Goal: Check status: Check status

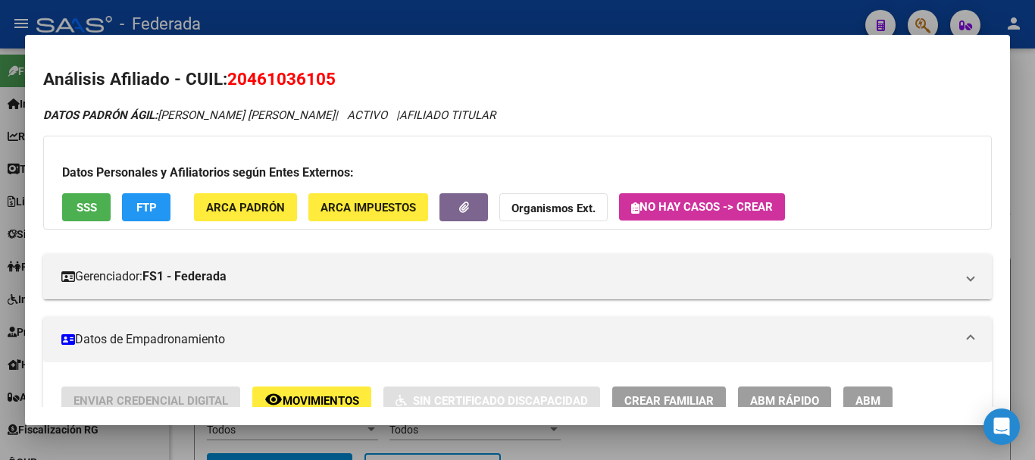
scroll to position [0, 1597]
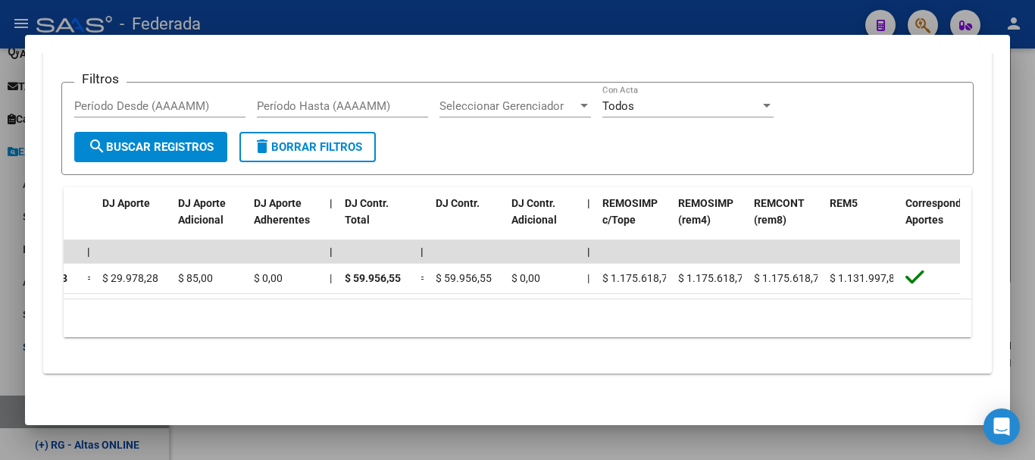
click at [1035, 233] on div at bounding box center [517, 230] width 1035 height 460
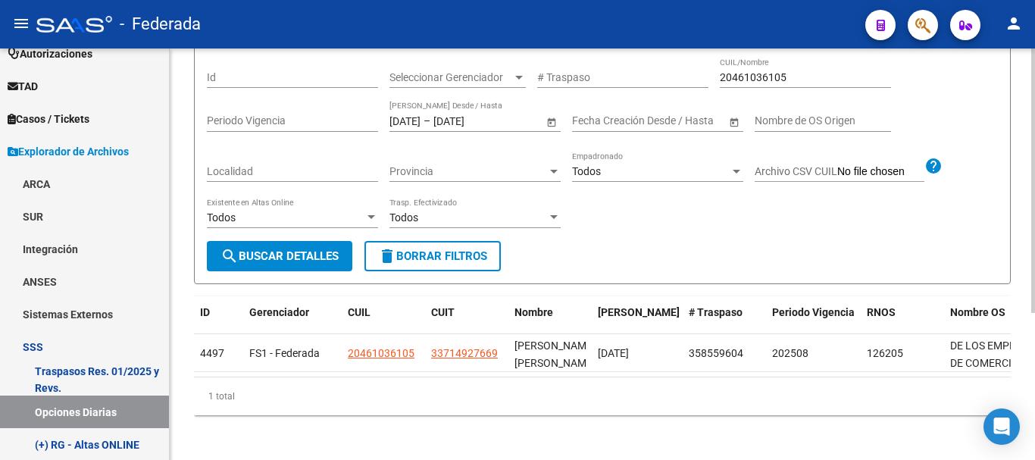
click at [784, 76] on input "20461036105" at bounding box center [805, 77] width 171 height 13
paste input "34262713"
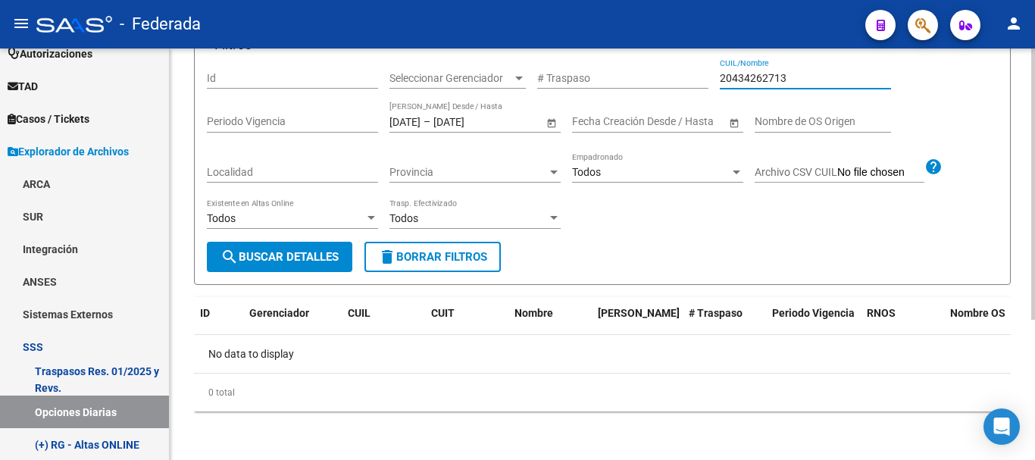
type input "20434262713"
click at [440, 111] on div "[DATE] [DATE] – [DATE] [DATE] Fecha Traspaso Desde / Hasta" at bounding box center [467, 117] width 154 height 30
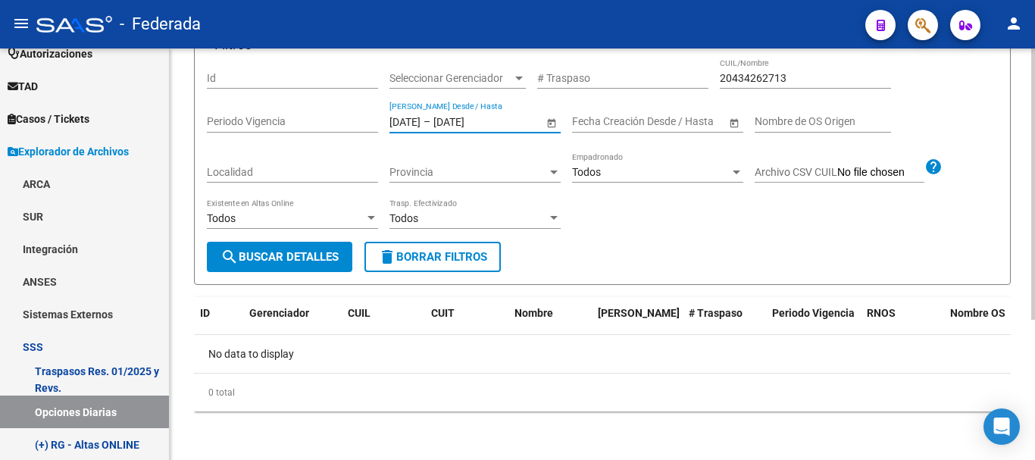
click at [427, 127] on div "[DATE] [DATE] – [DATE] [DATE] Fecha Traspaso Desde / Hasta" at bounding box center [467, 117] width 154 height 30
click at [421, 121] on input "[DATE]" at bounding box center [405, 121] width 31 height 13
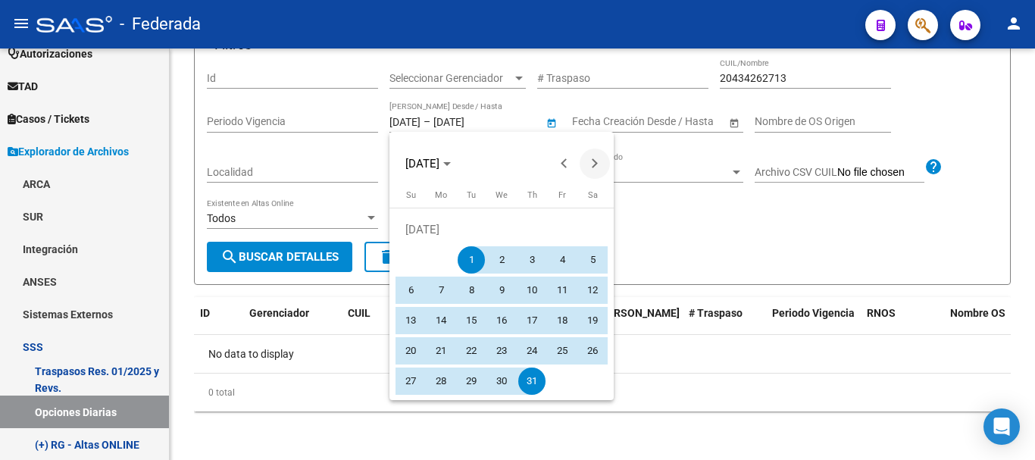
click at [593, 152] on span "Next month" at bounding box center [595, 164] width 30 height 30
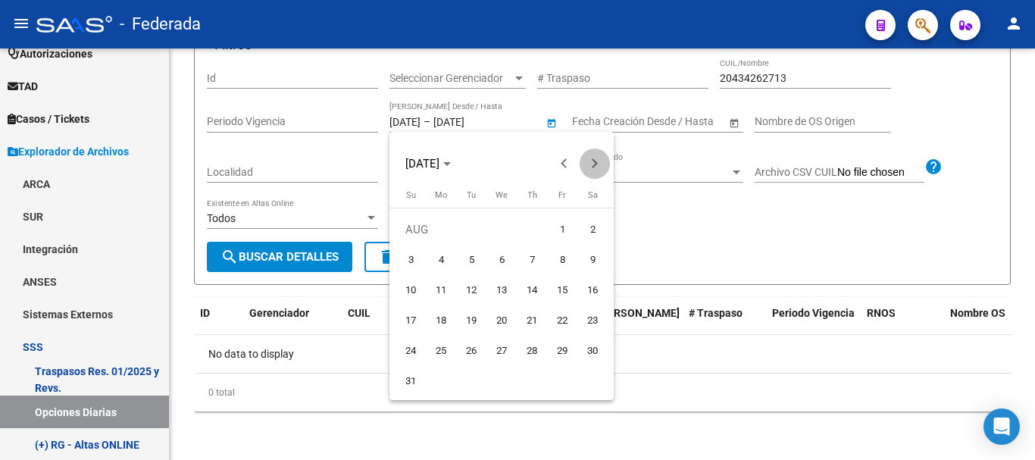
click at [593, 152] on span "Next month" at bounding box center [595, 164] width 30 height 30
click at [590, 154] on span "Next month" at bounding box center [595, 164] width 30 height 30
click at [562, 166] on span "Previous month" at bounding box center [564, 164] width 30 height 30
drag, startPoint x: 436, startPoint y: 258, endPoint x: 467, endPoint y: 299, distance: 51.4
click at [436, 258] on span "1" at bounding box center [440, 259] width 27 height 27
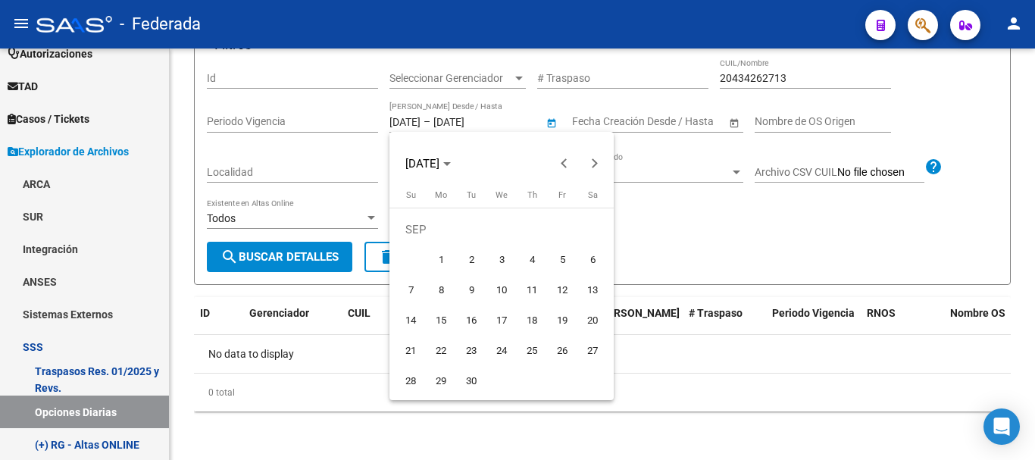
type input "[DATE]"
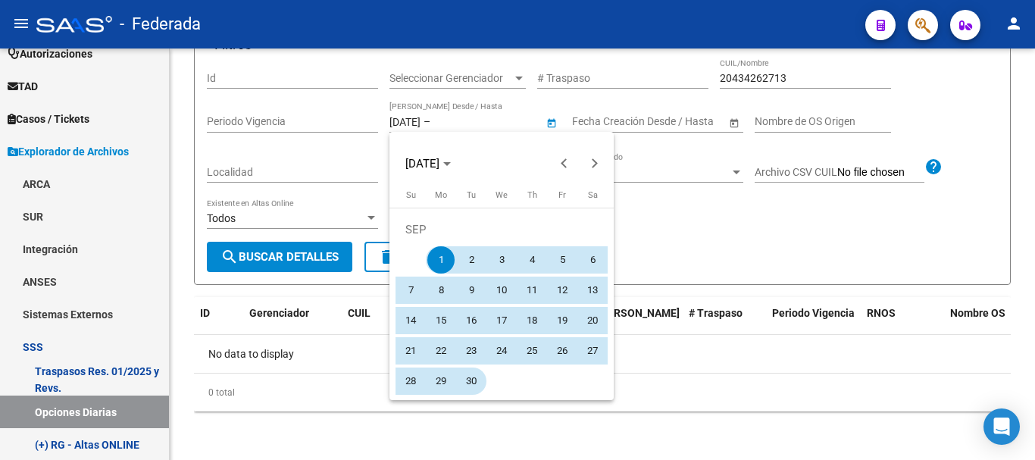
click at [477, 377] on span "30" at bounding box center [471, 381] width 27 height 27
type input "[DATE]"
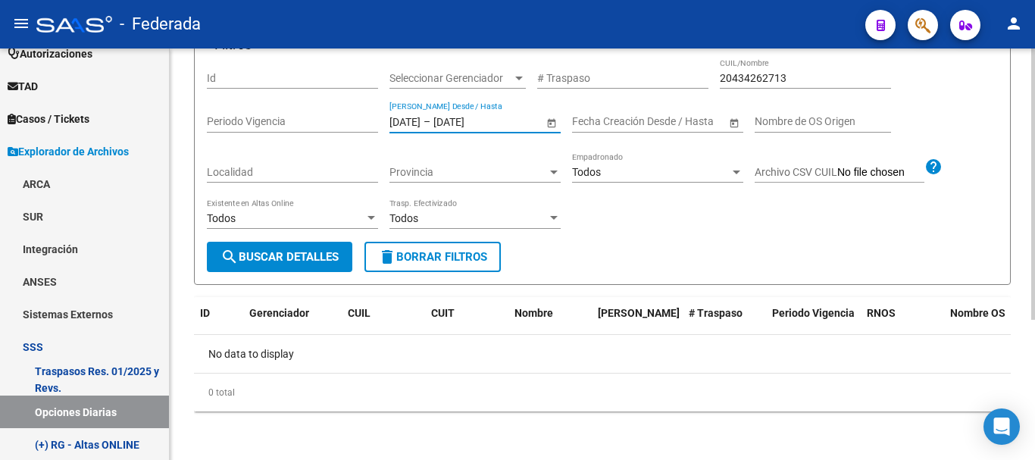
click at [336, 252] on span "search Buscar Detalles" at bounding box center [280, 257] width 118 height 14
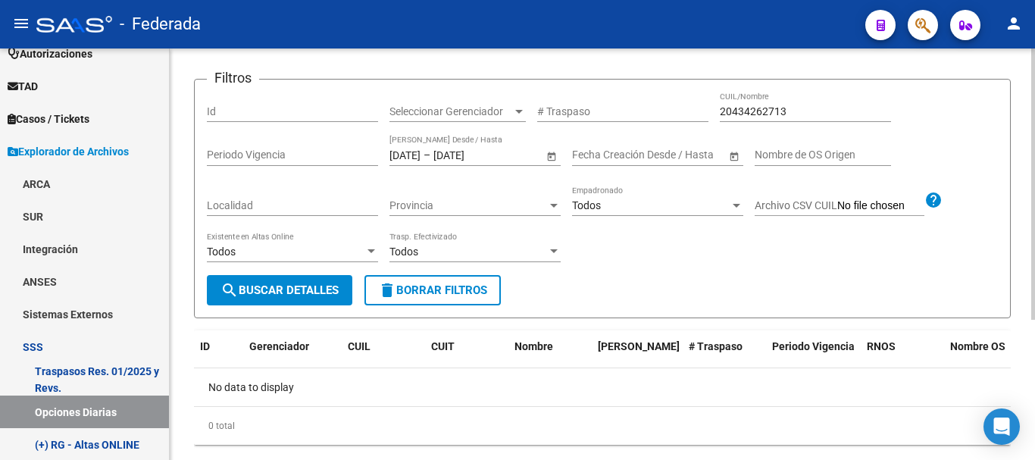
scroll to position [212, 0]
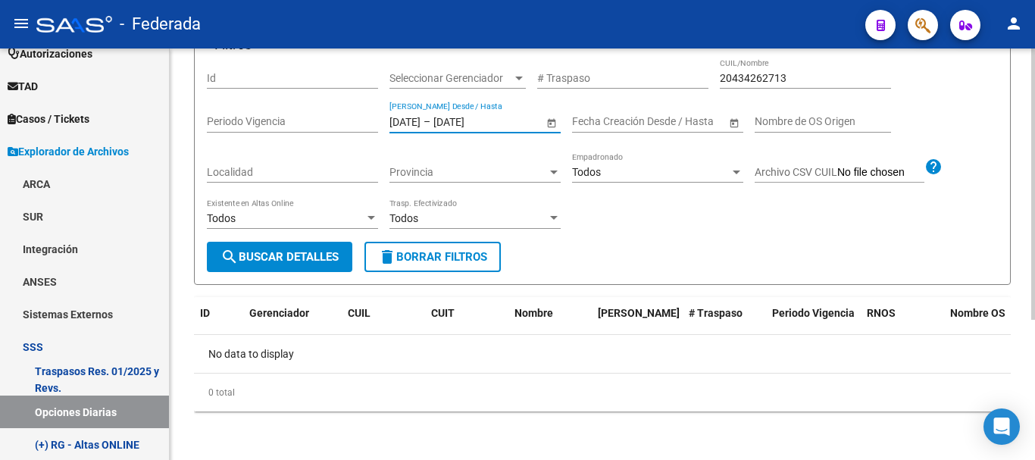
click at [421, 115] on input "[DATE]" at bounding box center [405, 121] width 31 height 13
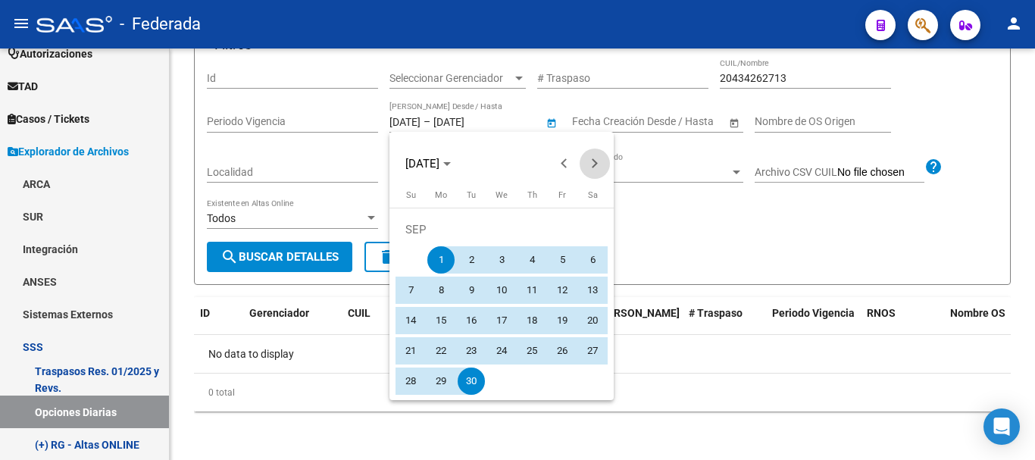
click at [593, 157] on span "Next month" at bounding box center [595, 164] width 30 height 30
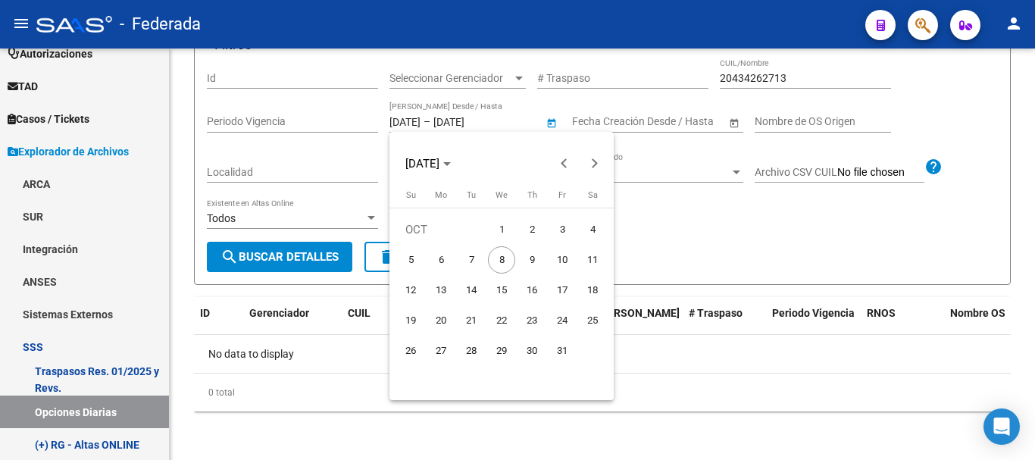
click at [507, 233] on span "1" at bounding box center [501, 229] width 27 height 27
type input "[DATE]"
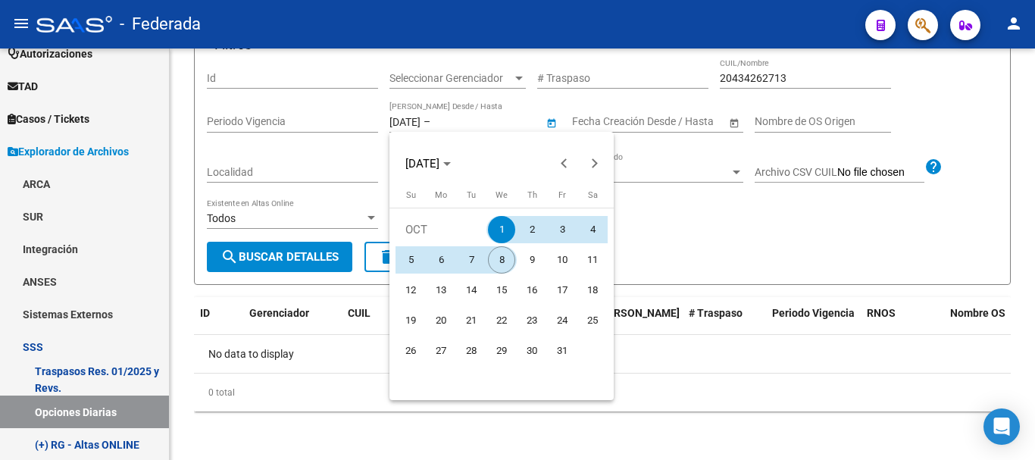
click at [509, 260] on span "8" at bounding box center [501, 259] width 27 height 27
type input "[DATE]"
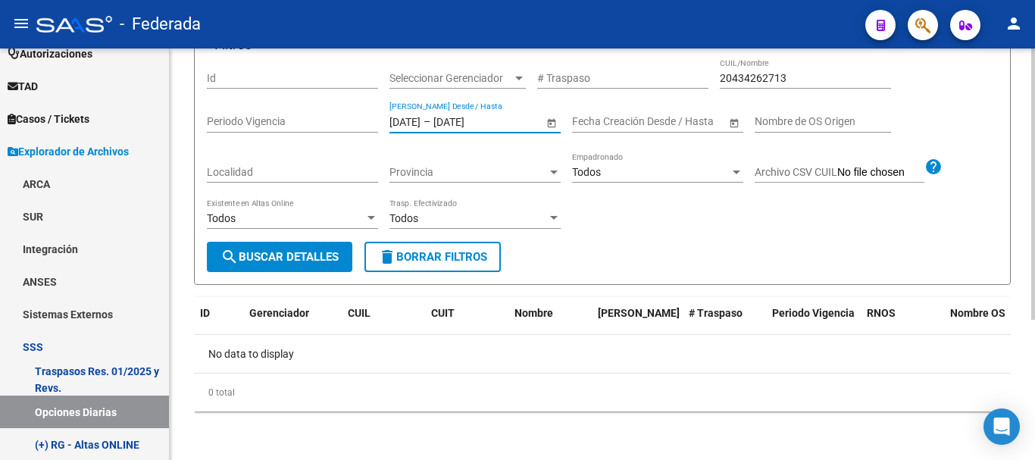
click at [336, 264] on span "search Buscar Detalles" at bounding box center [280, 257] width 118 height 14
click at [752, 79] on input "20434262713" at bounding box center [805, 78] width 171 height 13
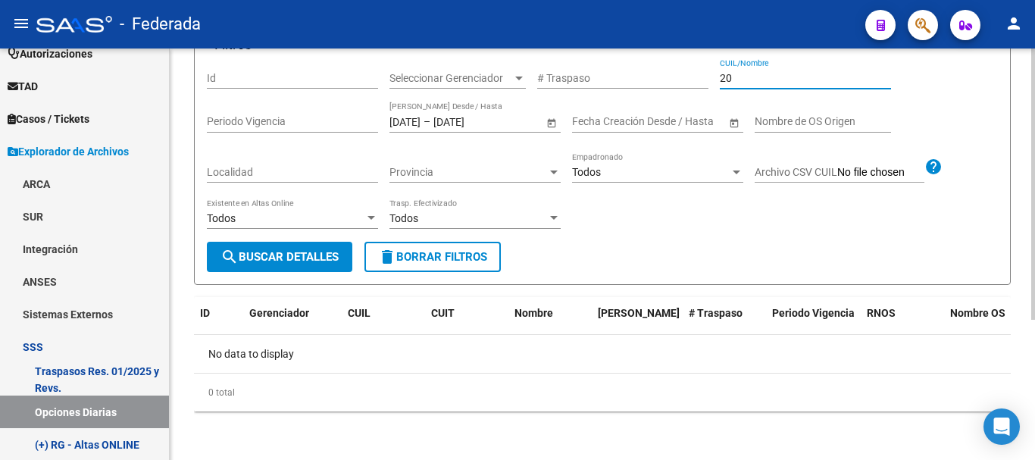
paste input "36009424"
type input "20360094244"
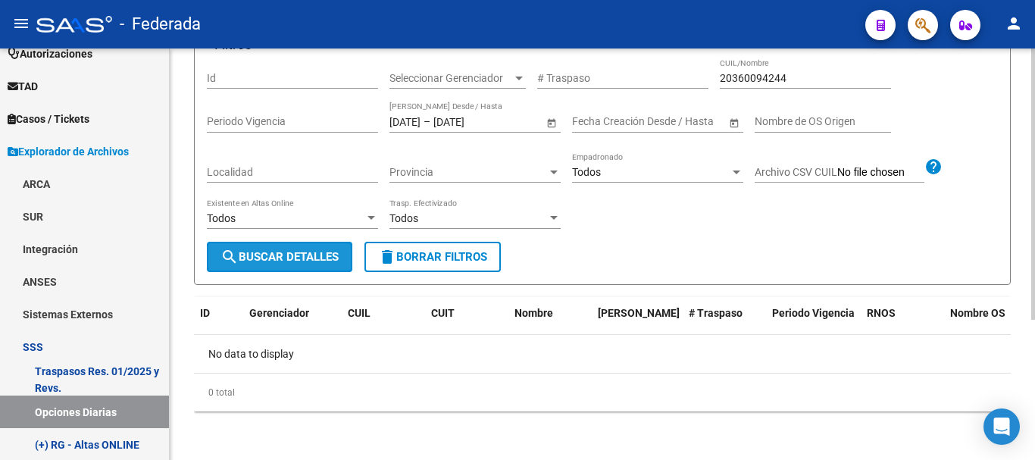
click at [271, 258] on span "search Buscar Detalles" at bounding box center [280, 257] width 118 height 14
click at [421, 121] on input "[DATE]" at bounding box center [405, 121] width 31 height 13
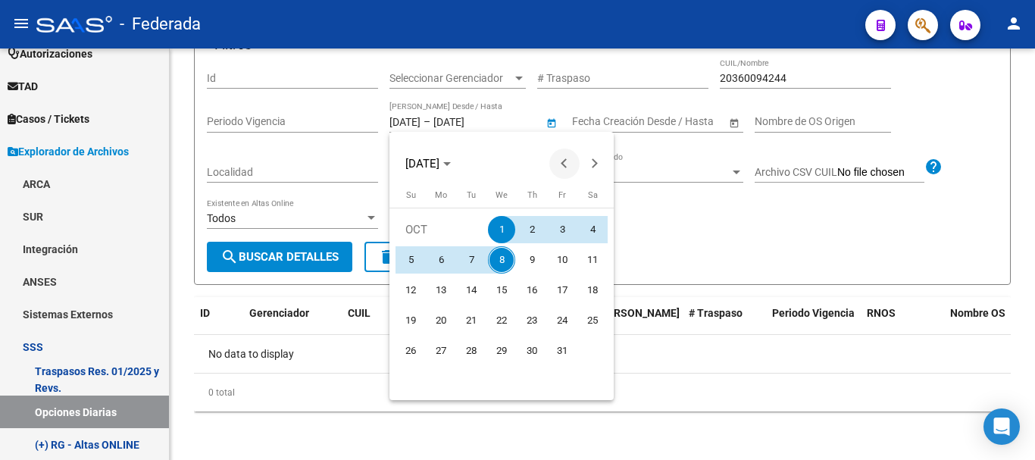
click at [569, 167] on span "Previous month" at bounding box center [564, 164] width 30 height 30
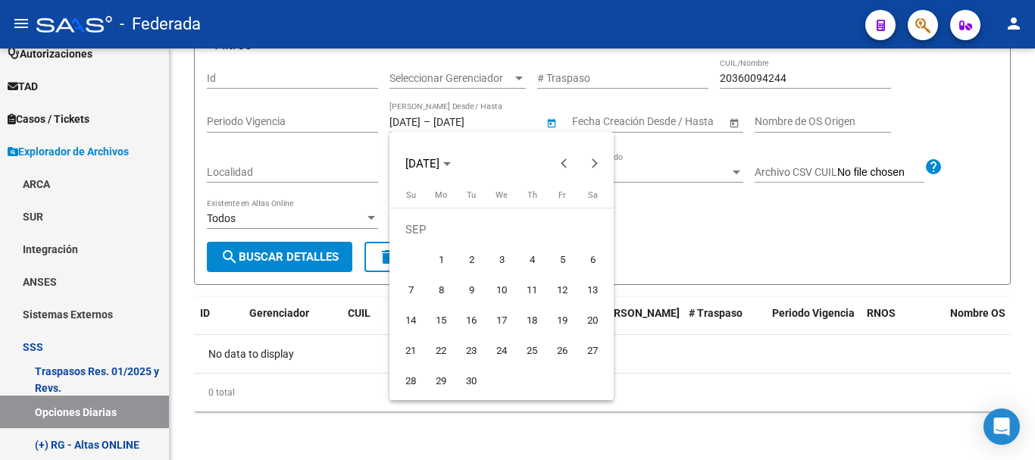
click at [444, 258] on span "1" at bounding box center [440, 259] width 27 height 27
type input "[DATE]"
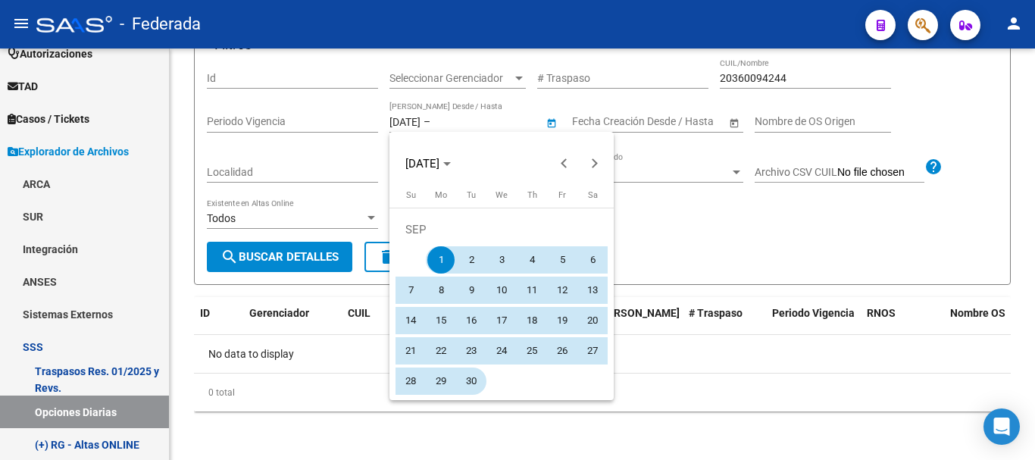
click at [477, 389] on span "30" at bounding box center [471, 381] width 27 height 27
type input "[DATE]"
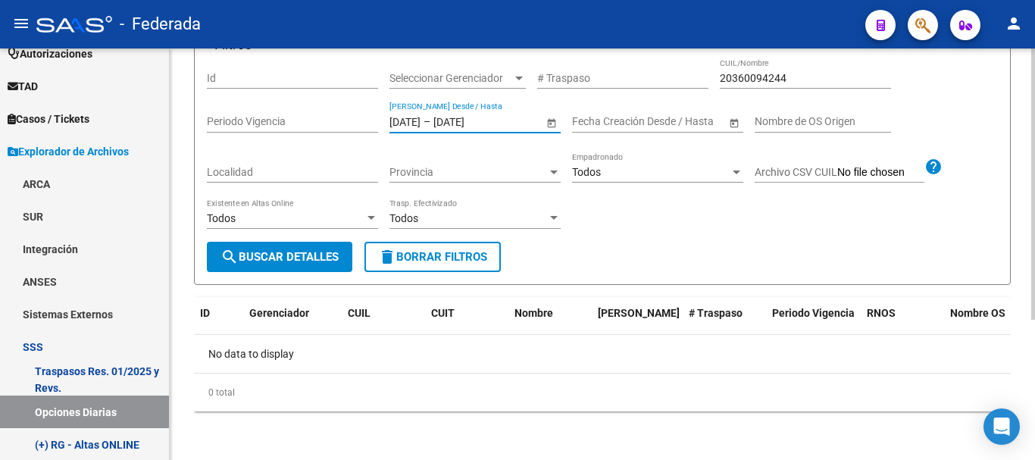
click at [255, 252] on span "search Buscar Detalles" at bounding box center [280, 257] width 118 height 14
